Goal: Obtain resource: Download file/media

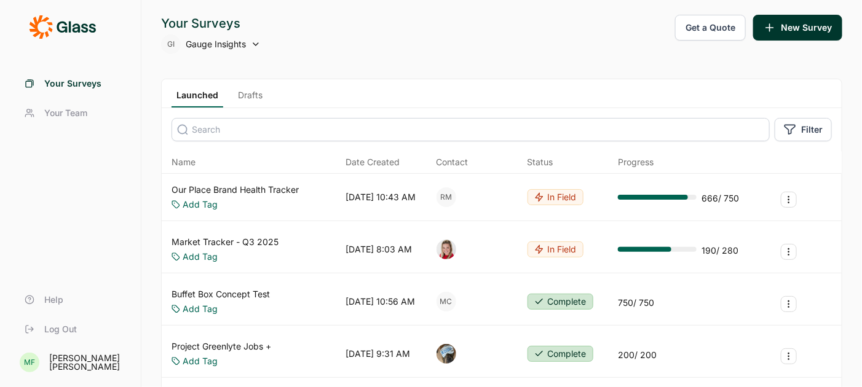
click at [213, 42] on span "Gauge Insights" at bounding box center [216, 44] width 60 height 12
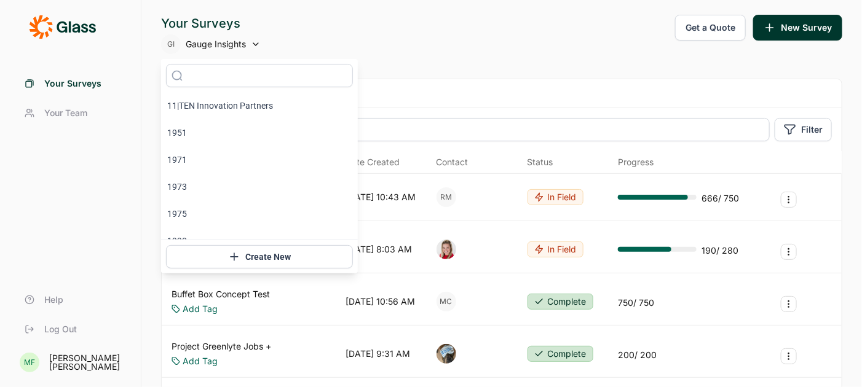
click at [207, 74] on input "text" at bounding box center [259, 75] width 187 height 23
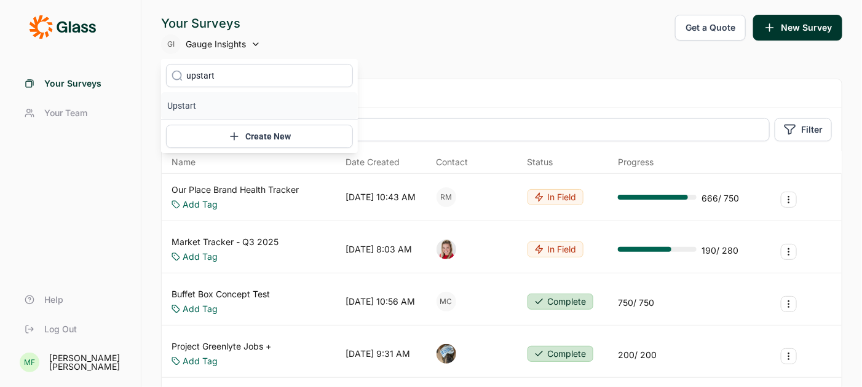
type input "upstart"
click at [183, 104] on icon at bounding box center [177, 76] width 12 height 92
type input "upstart"
click at [185, 103] on li "Upstart" at bounding box center [259, 105] width 197 height 27
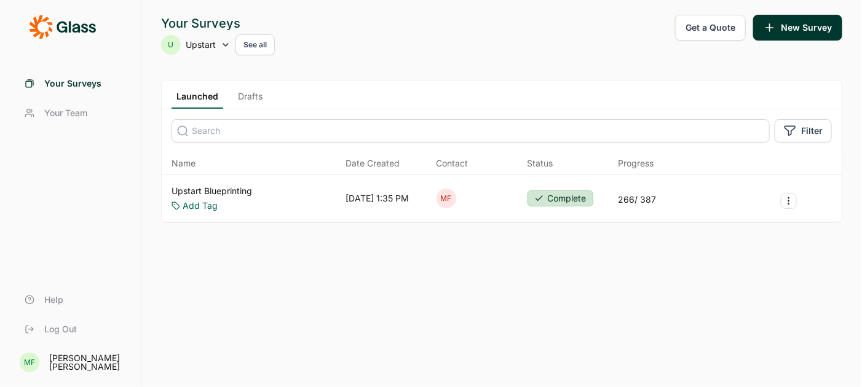
click at [213, 192] on link "Upstart Blueprinting" at bounding box center [211, 191] width 81 height 12
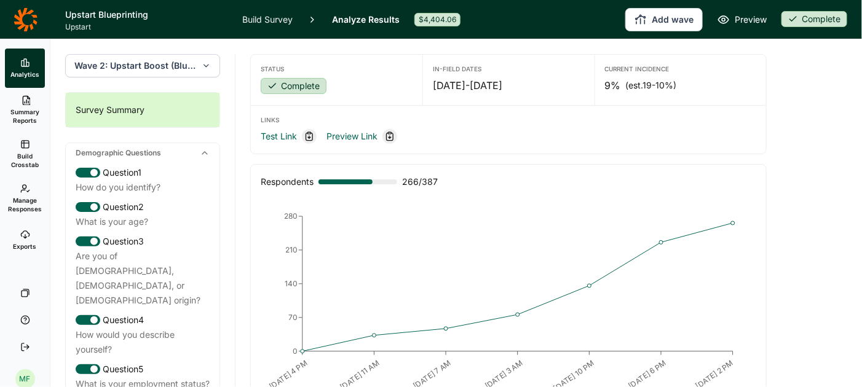
click at [205, 65] on icon "button" at bounding box center [206, 66] width 9 height 12
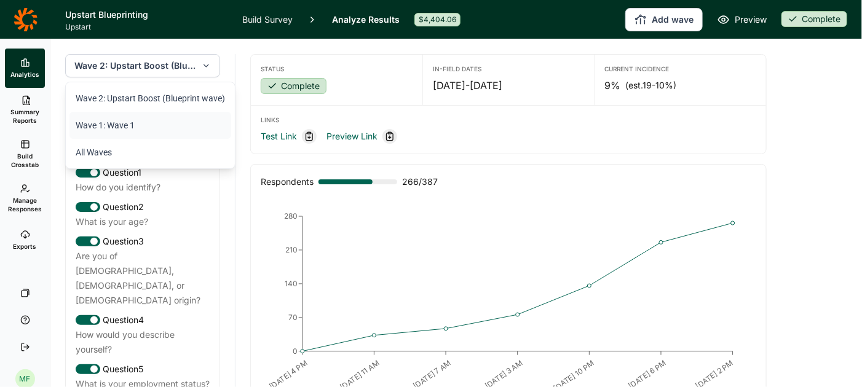
click at [158, 125] on li "Wave 1: Wave 1" at bounding box center [150, 125] width 162 height 27
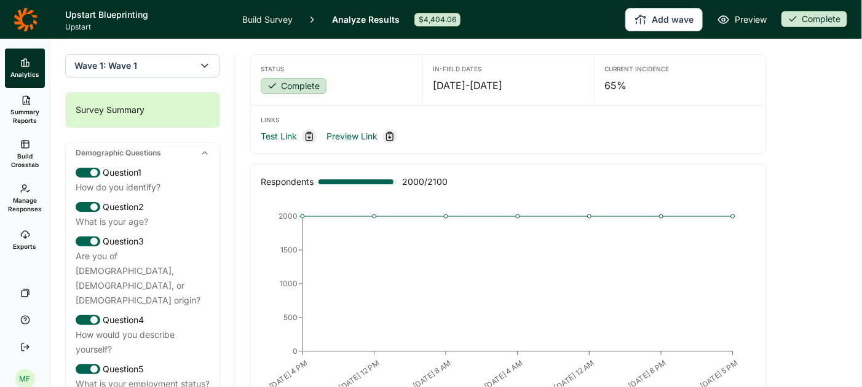
click at [26, 110] on span "Summary Reports" at bounding box center [25, 116] width 30 height 17
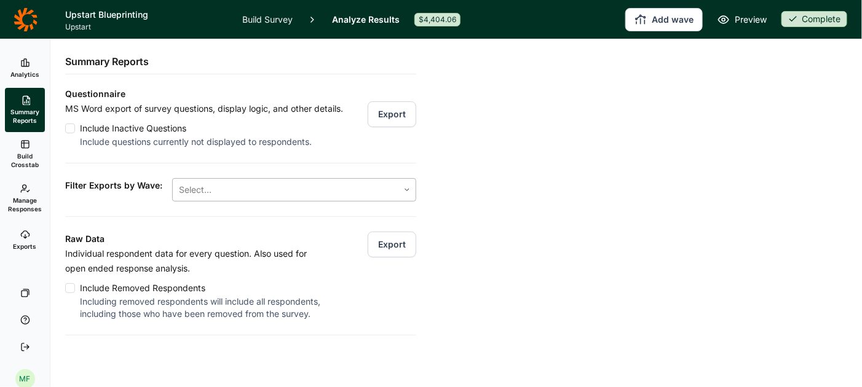
click at [407, 193] on div at bounding box center [406, 190] width 17 height 22
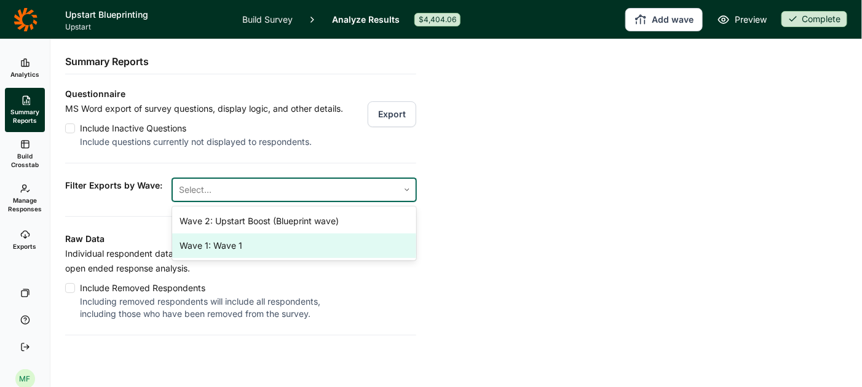
click at [359, 248] on div "Wave 1: Wave 1" at bounding box center [294, 246] width 244 height 25
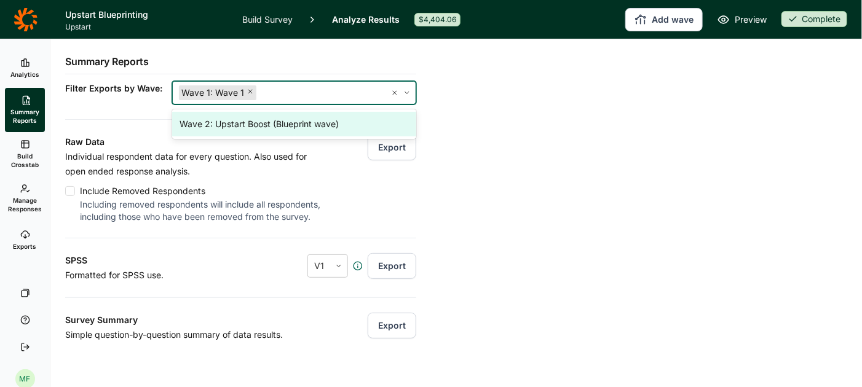
scroll to position [99, 0]
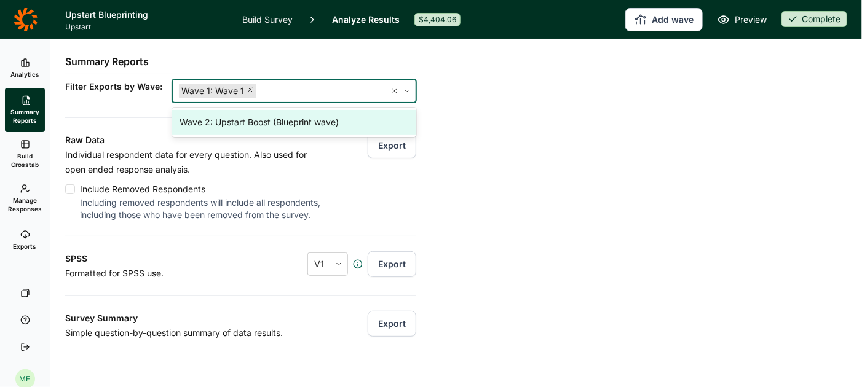
click at [108, 109] on div "Questionnaire MS Word export of survey questions, display logic, and other deta…" at bounding box center [240, 201] width 351 height 427
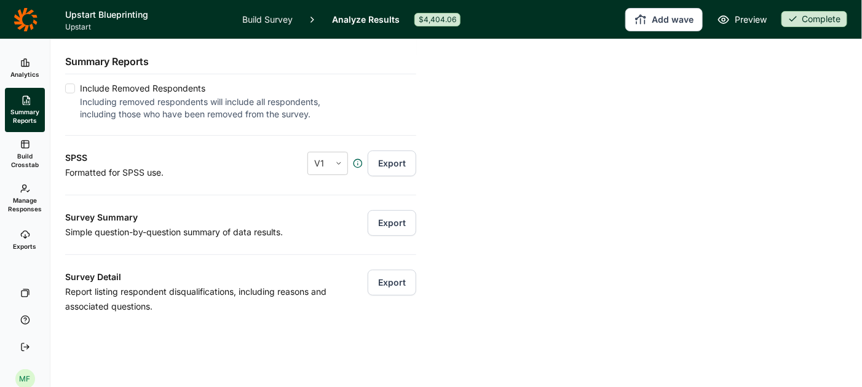
scroll to position [213, 0]
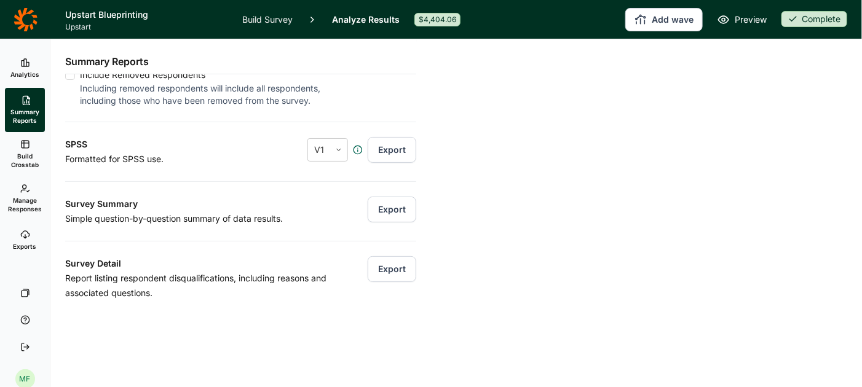
click at [392, 208] on button "Export" at bounding box center [392, 210] width 49 height 26
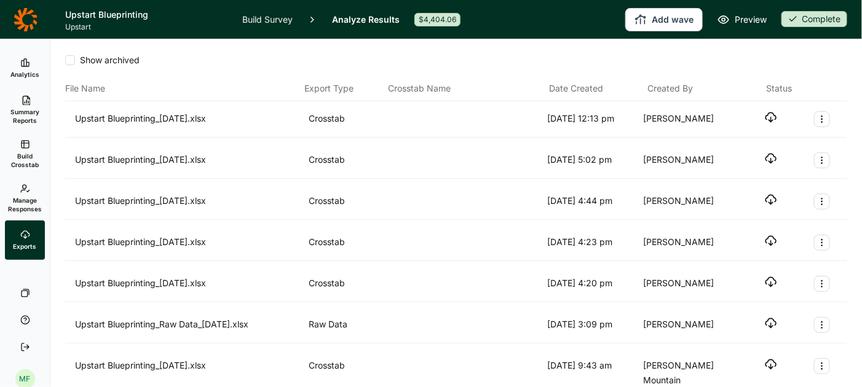
click at [768, 117] on icon "button" at bounding box center [771, 117] width 12 height 12
click at [15, 113] on span "Summary Reports" at bounding box center [25, 116] width 30 height 17
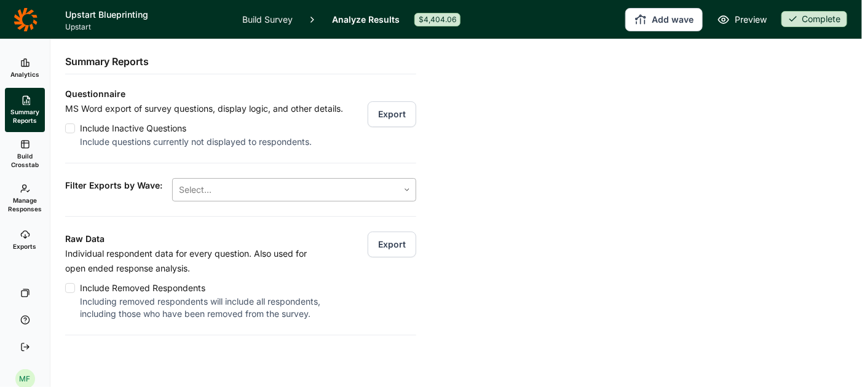
click at [299, 192] on div at bounding box center [285, 189] width 213 height 17
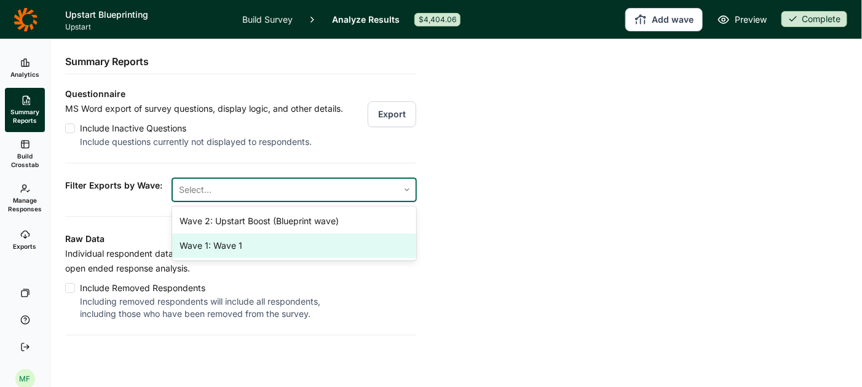
click at [280, 245] on div "Wave 1: Wave 1" at bounding box center [294, 246] width 244 height 25
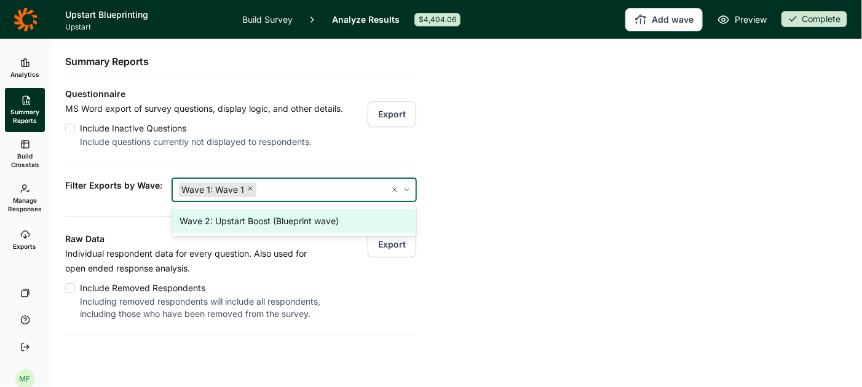
click at [500, 176] on div "Analytics Summary Reports Build Crosstab Manage Responses Exports Your Surveys …" at bounding box center [431, 213] width 862 height 348
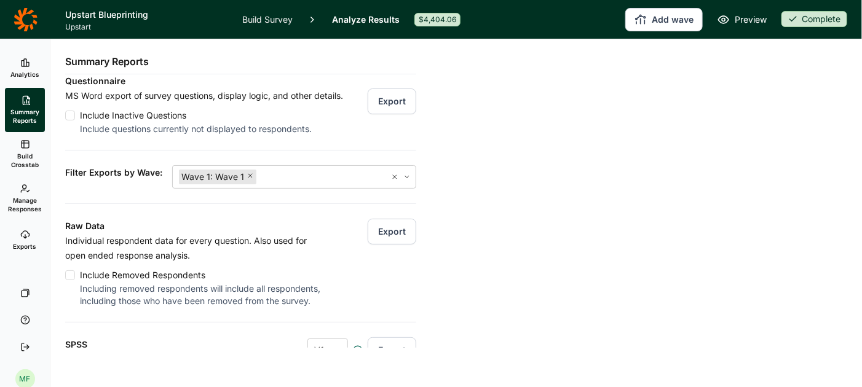
scroll to position [8, 0]
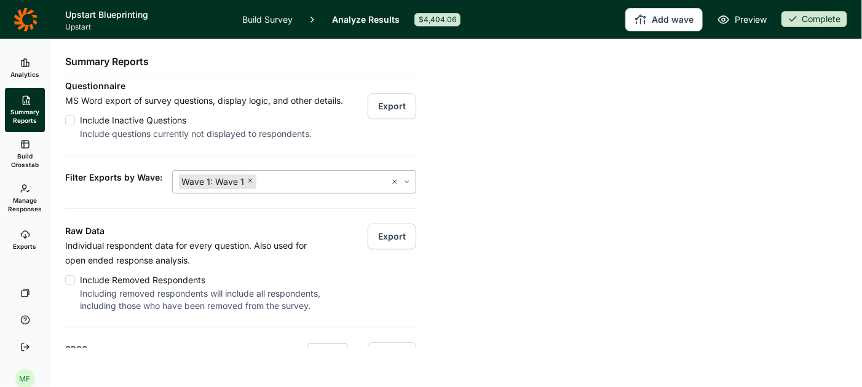
click at [395, 183] on icon at bounding box center [394, 181] width 7 height 7
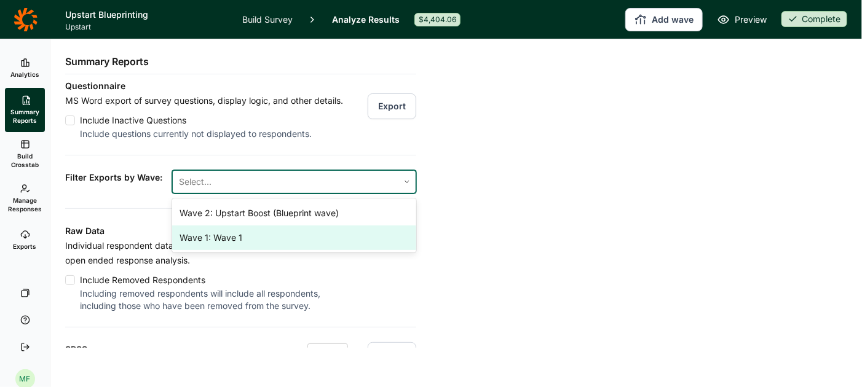
click at [269, 234] on div "Wave 1: Wave 1" at bounding box center [294, 238] width 244 height 25
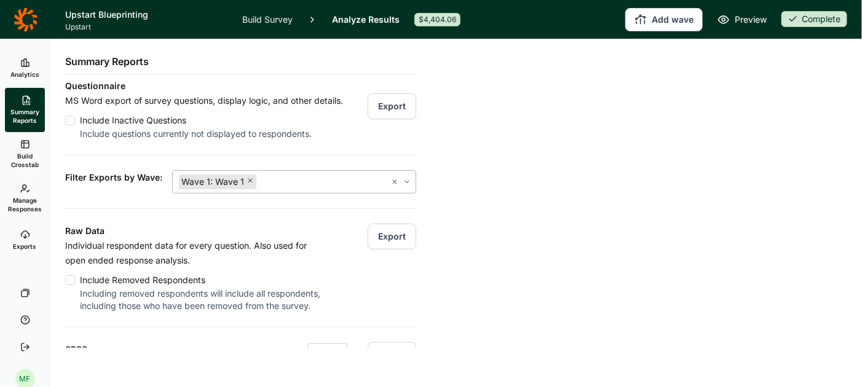
click at [119, 197] on div "Questionnaire MS Word export of survey questions, display logic, and other deta…" at bounding box center [240, 292] width 351 height 427
click at [26, 241] on link "Exports" at bounding box center [25, 240] width 40 height 39
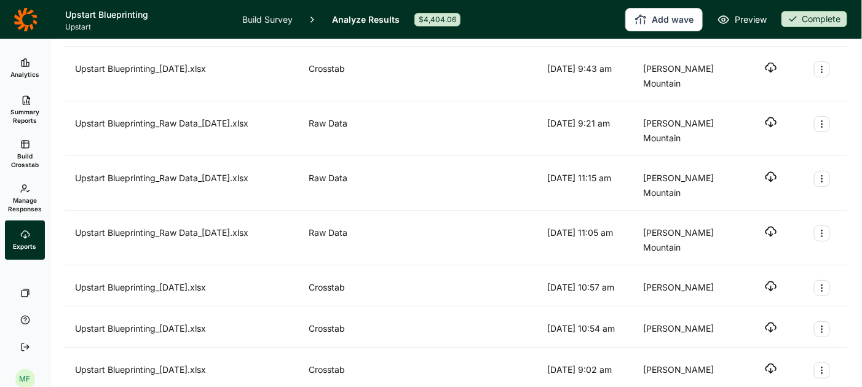
scroll to position [299, 0]
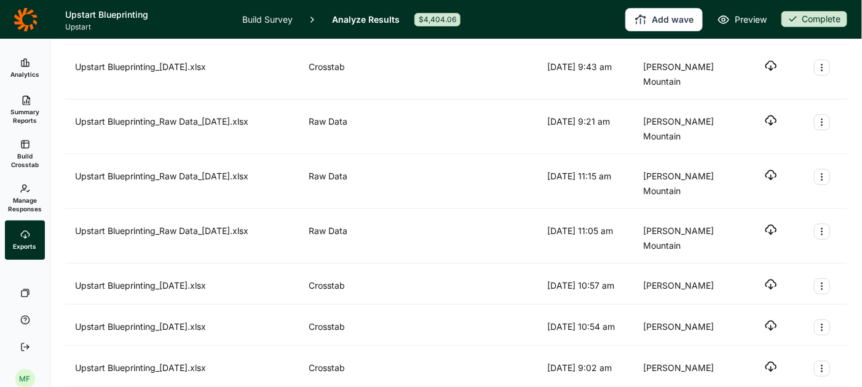
click at [773, 278] on icon "button" at bounding box center [771, 284] width 12 height 12
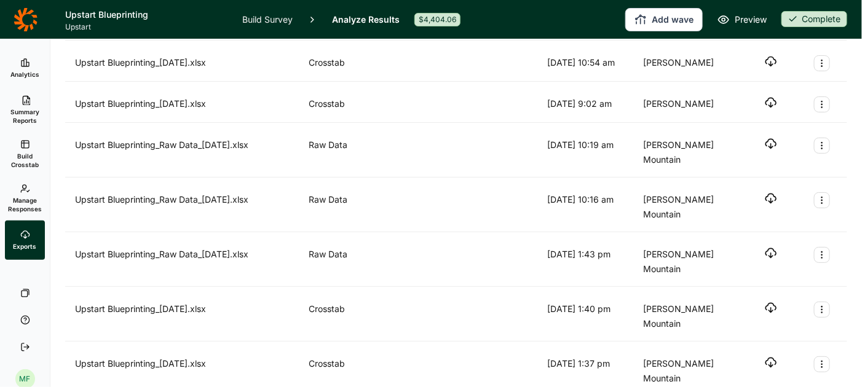
scroll to position [564, 0]
click at [766, 302] on use "button" at bounding box center [770, 306] width 10 height 9
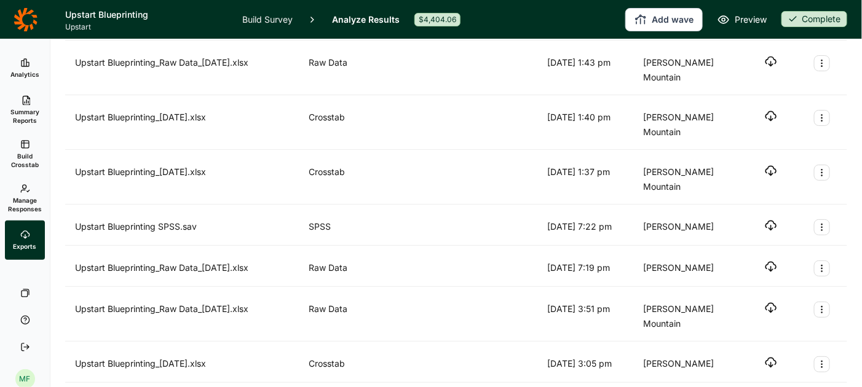
scroll to position [756, 0]
click at [771, 355] on icon "button" at bounding box center [771, 361] width 12 height 12
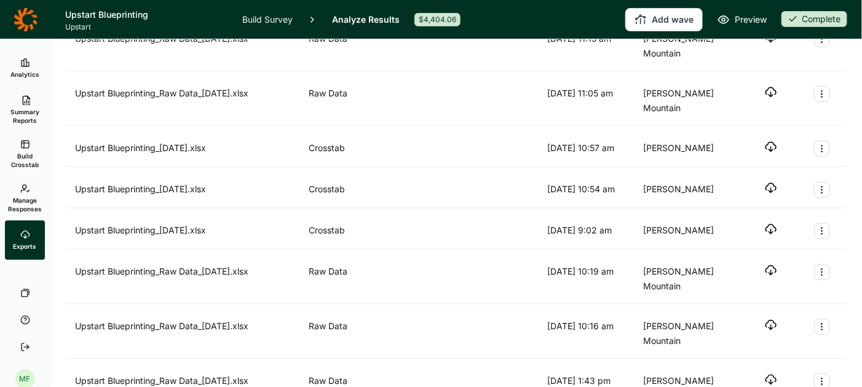
scroll to position [433, 0]
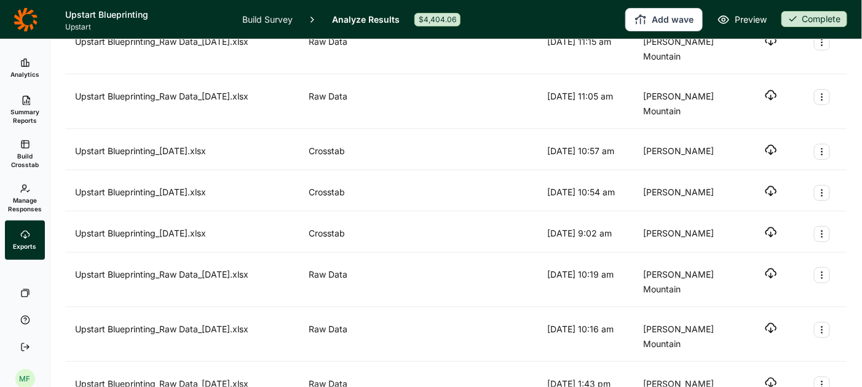
click at [772, 226] on icon "button" at bounding box center [771, 232] width 12 height 12
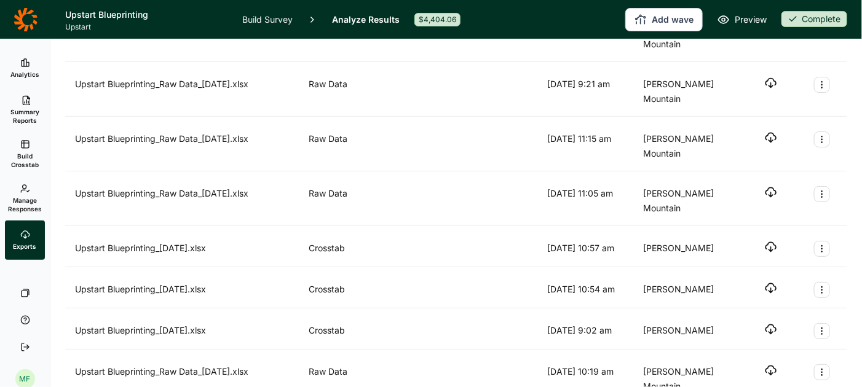
scroll to position [346, 0]
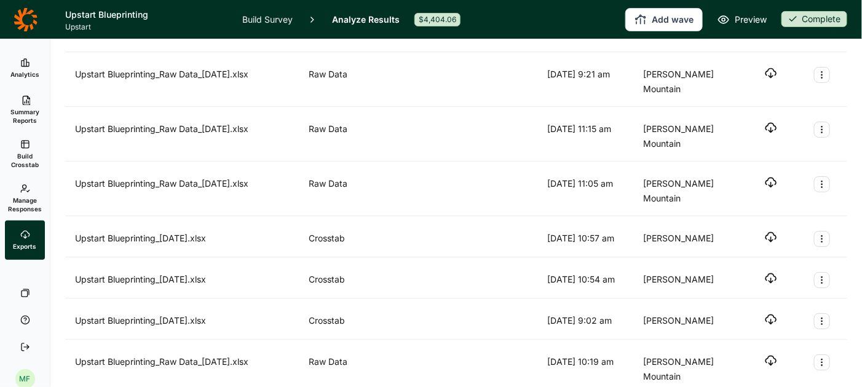
click at [774, 231] on icon "button" at bounding box center [771, 237] width 12 height 12
